Goal: Task Accomplishment & Management: Use online tool/utility

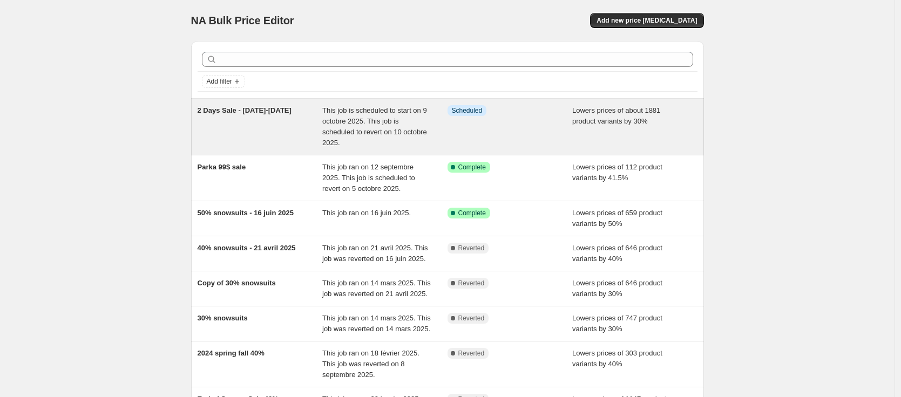
click at [226, 113] on span "2 Days Sale - [DATE]-[DATE]" at bounding box center [245, 110] width 94 height 8
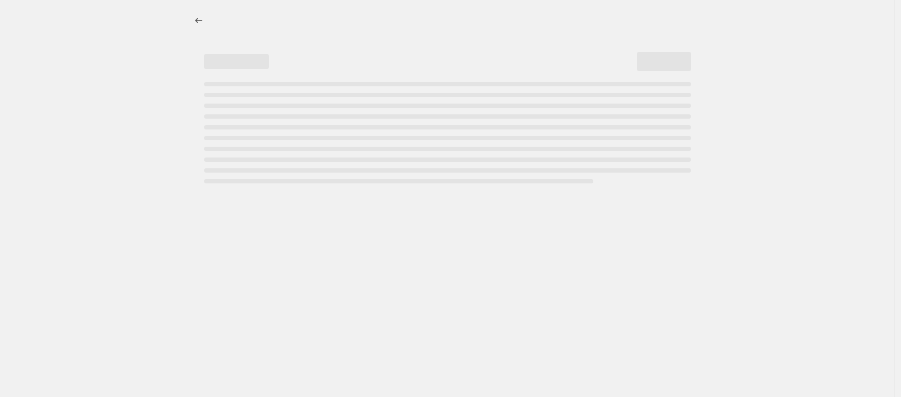
select select "percentage"
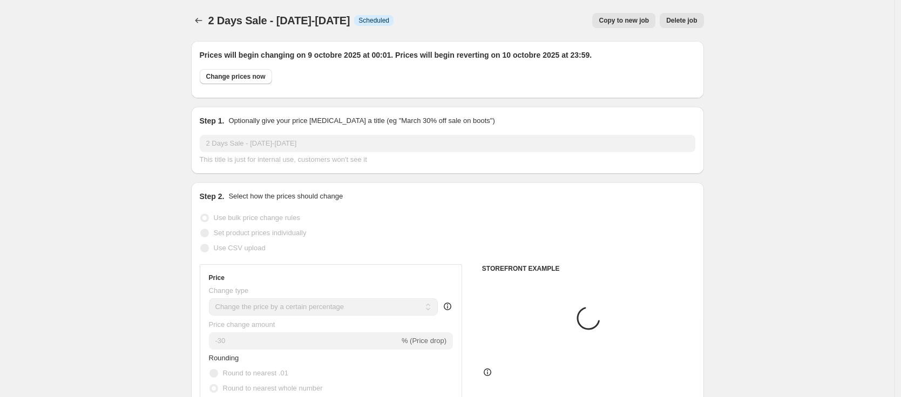
select select "tag"
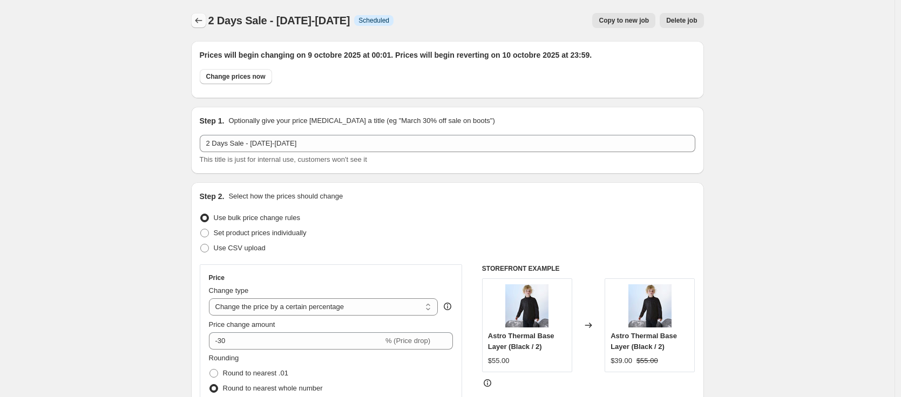
click at [201, 21] on icon "Price change jobs" at bounding box center [198, 20] width 11 height 11
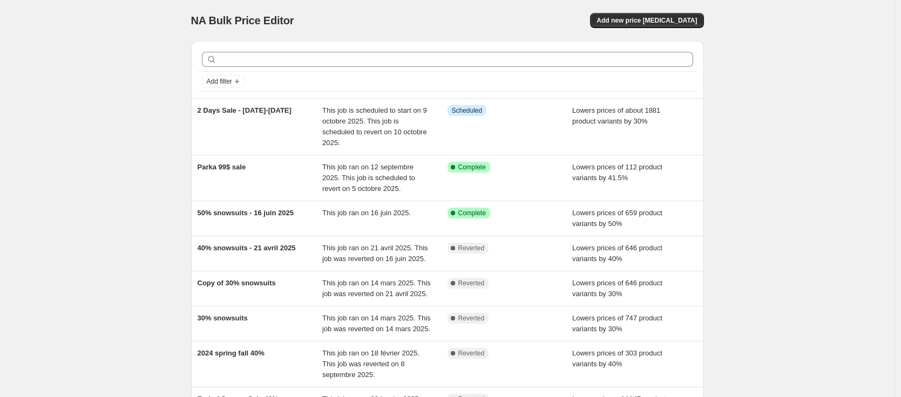
click at [144, 51] on div "NA Bulk Price Editor. This page is ready NA Bulk Price Editor Add new price [ME…" at bounding box center [447, 316] width 895 height 632
